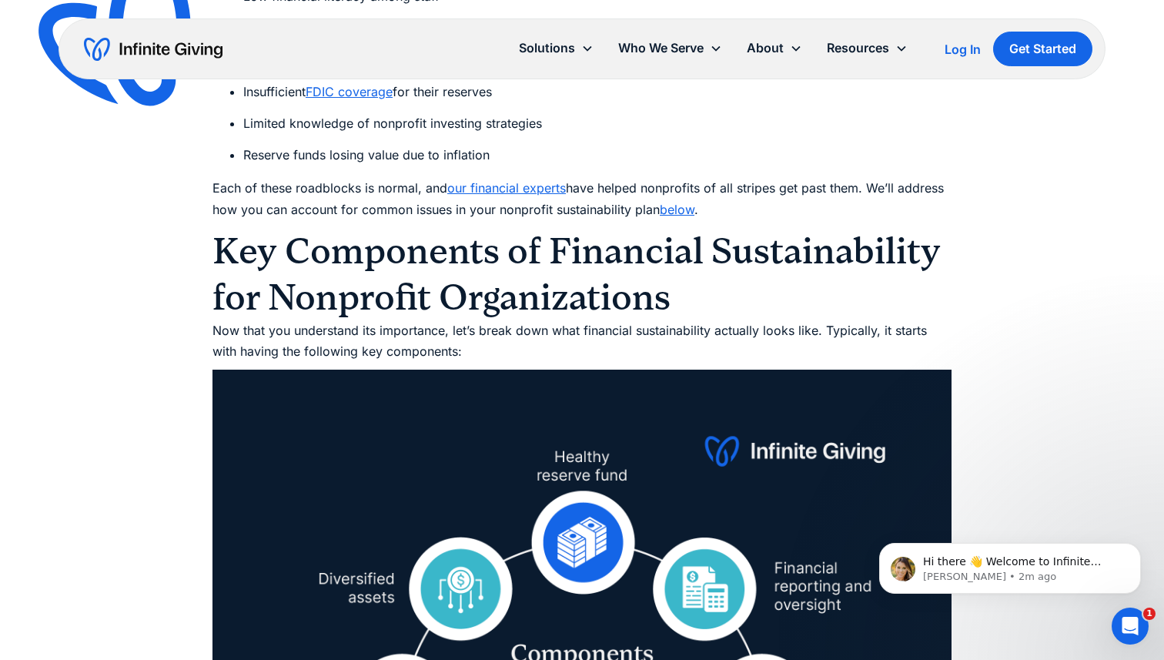
scroll to position [2976, 0]
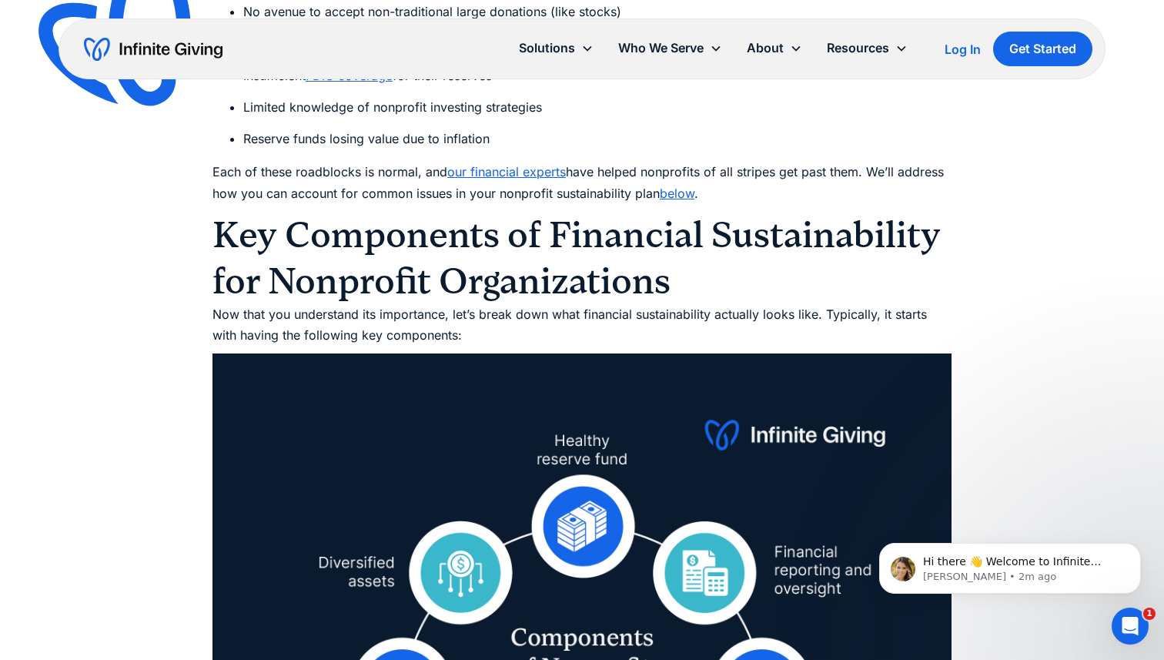
click at [671, 192] on link "below" at bounding box center [677, 193] width 35 height 15
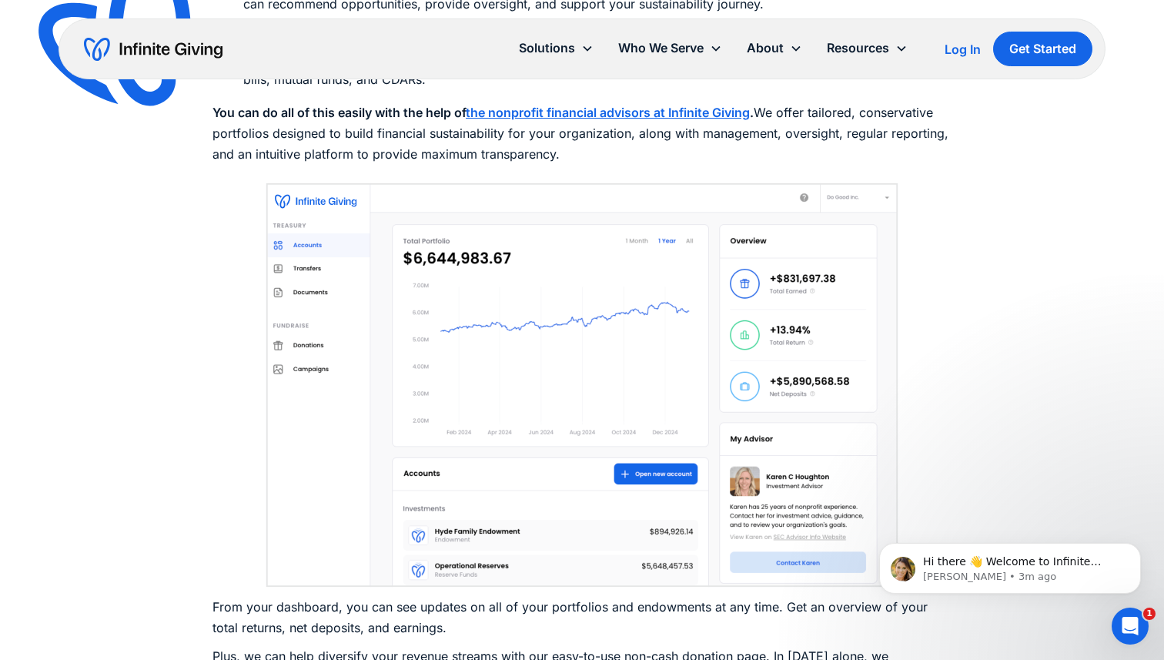
scroll to position [6628, 0]
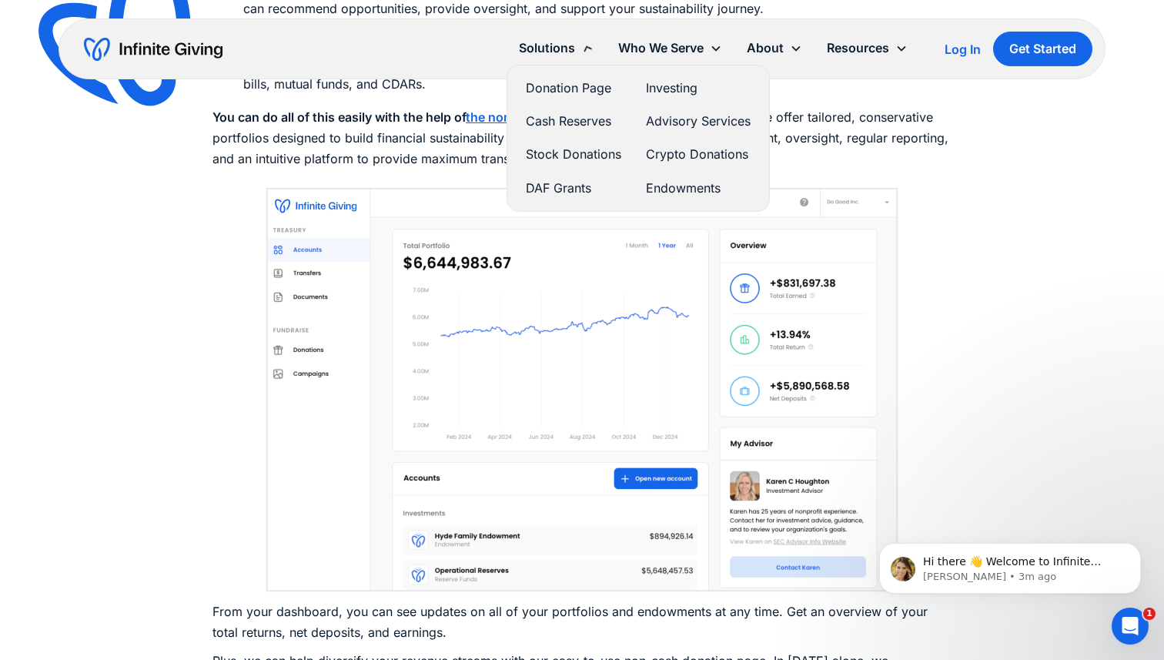
click at [566, 50] on div "Solutions" at bounding box center [547, 48] width 56 height 21
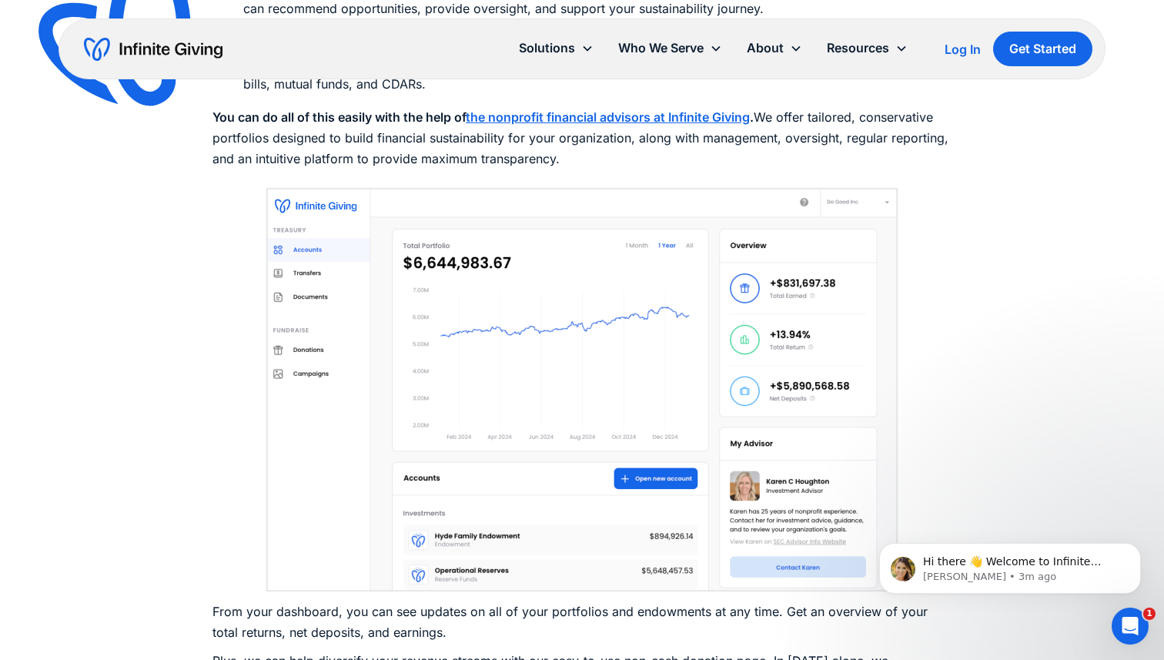
click at [559, 47] on div "Solutions" at bounding box center [547, 48] width 56 height 21
click at [912, 191] on img at bounding box center [581, 386] width 739 height 416
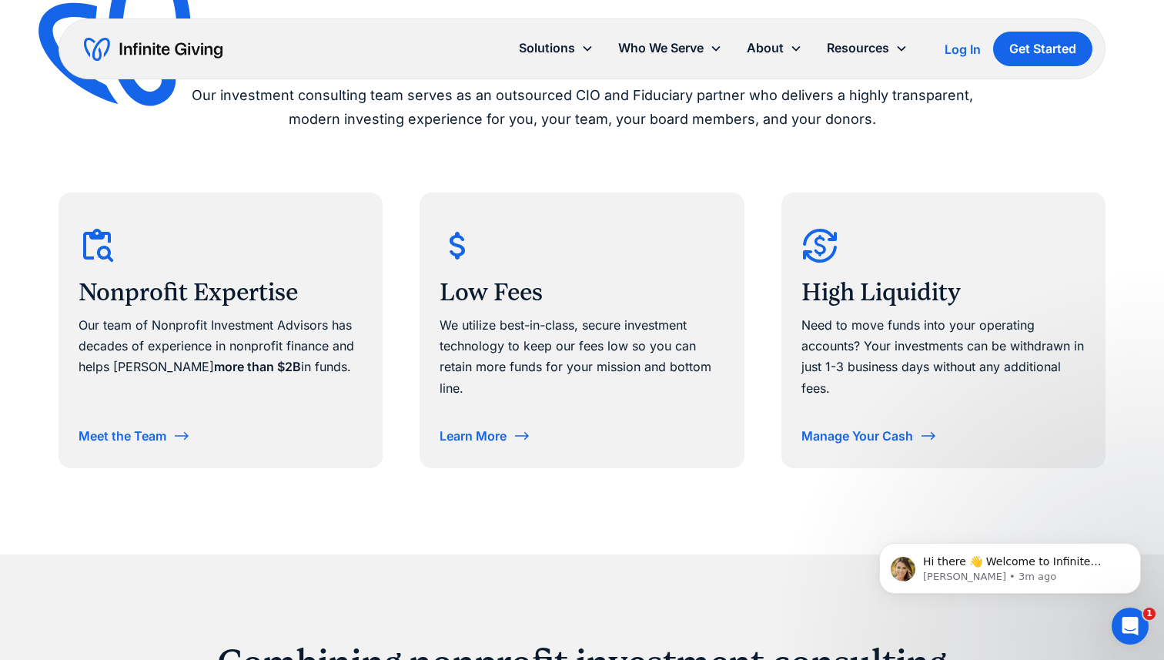
scroll to position [647, 0]
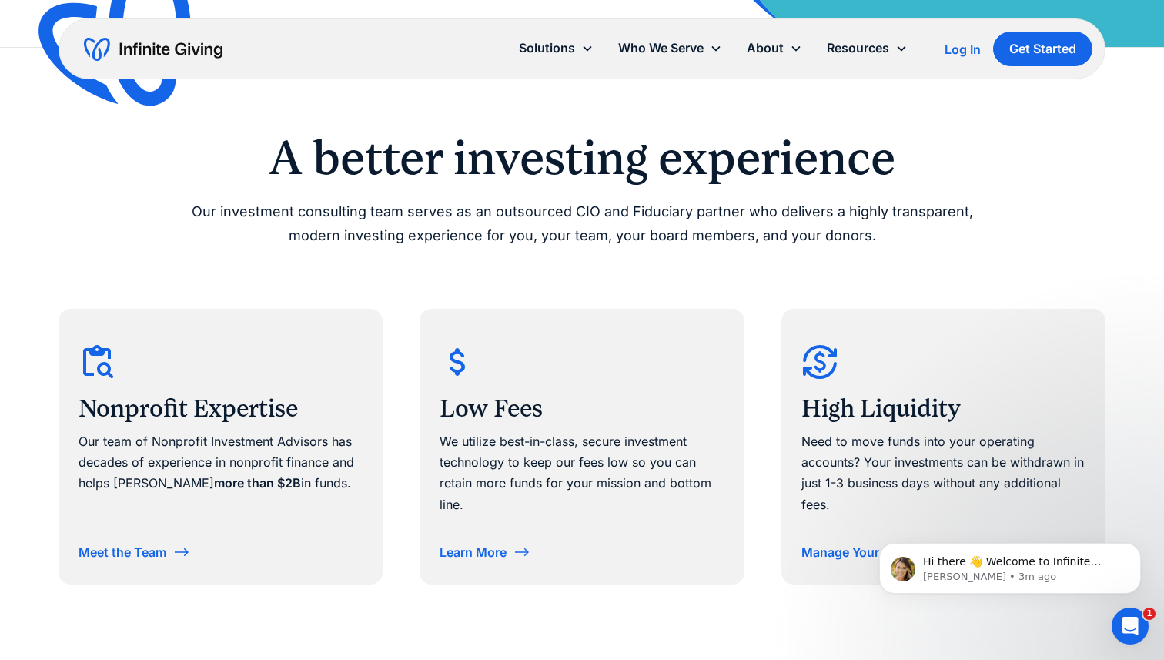
click at [152, 46] on img "home" at bounding box center [153, 49] width 139 height 25
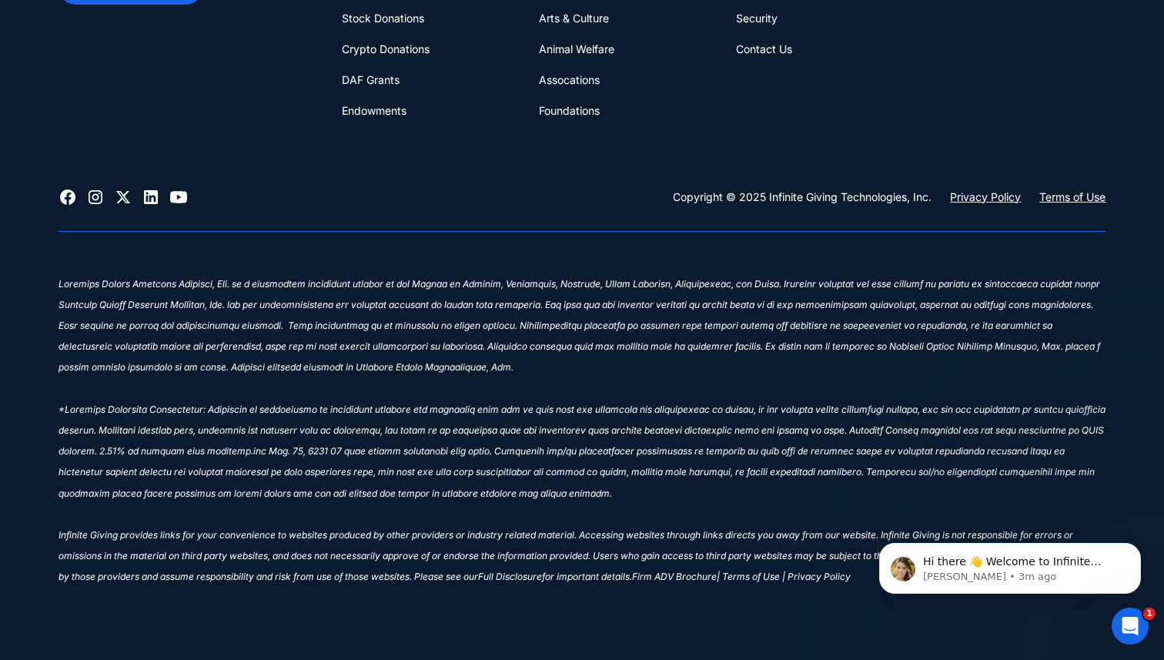
scroll to position [6753, 0]
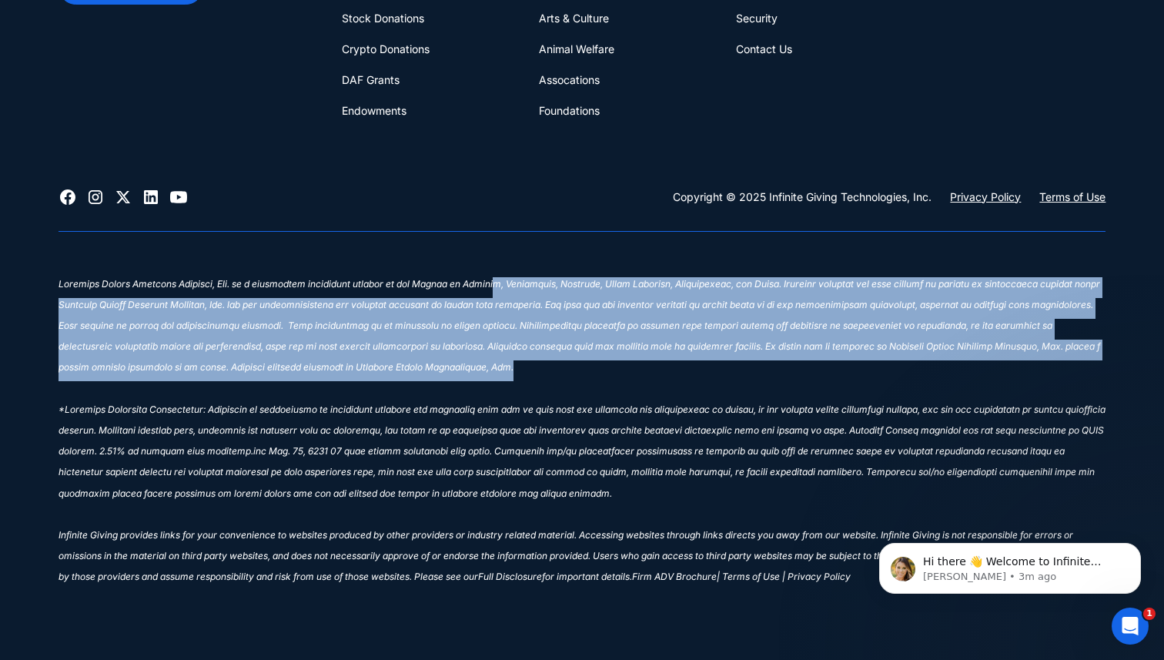
drag, startPoint x: 473, startPoint y: 283, endPoint x: 524, endPoint y: 367, distance: 98.8
click at [524, 367] on p "‍ Infinite Giving provides links for your convenience to websites produced by o…" at bounding box center [583, 434] width 1048 height 314
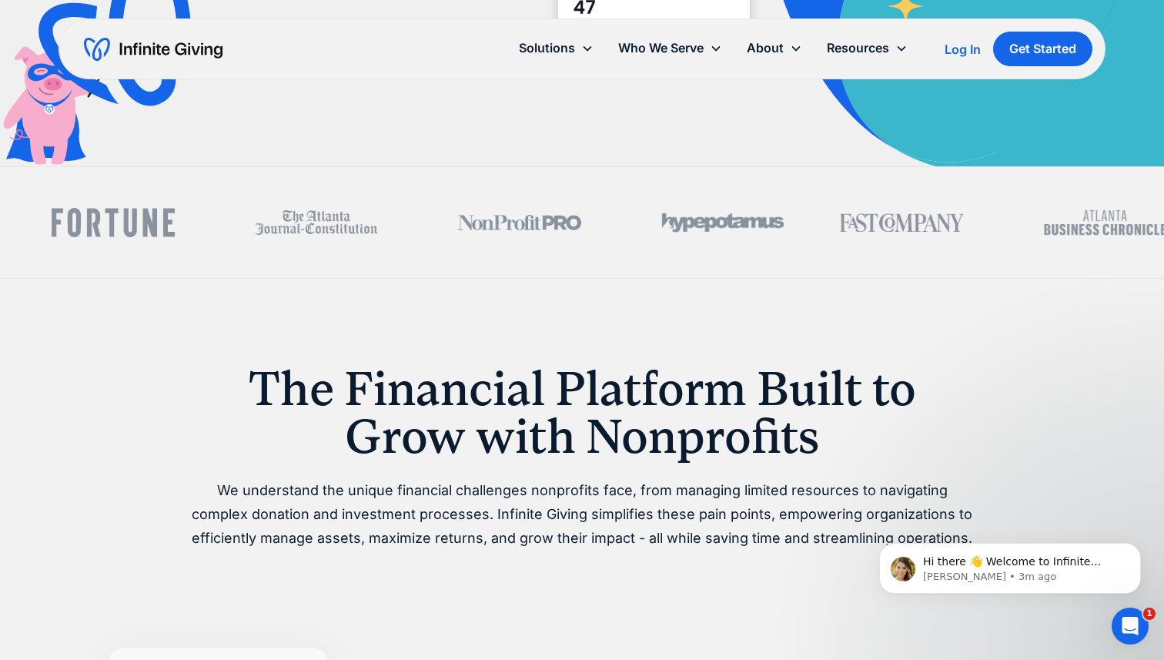
scroll to position [0, 0]
